Goal: Entertainment & Leisure: Consume media (video, audio)

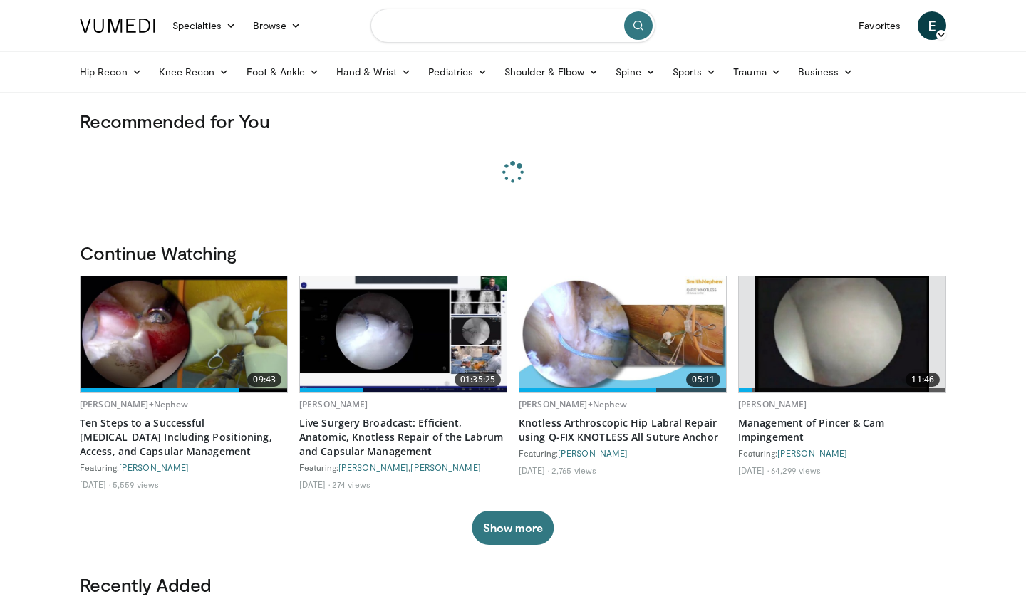
click at [455, 31] on input "Search topics, interventions" at bounding box center [513, 26] width 285 height 34
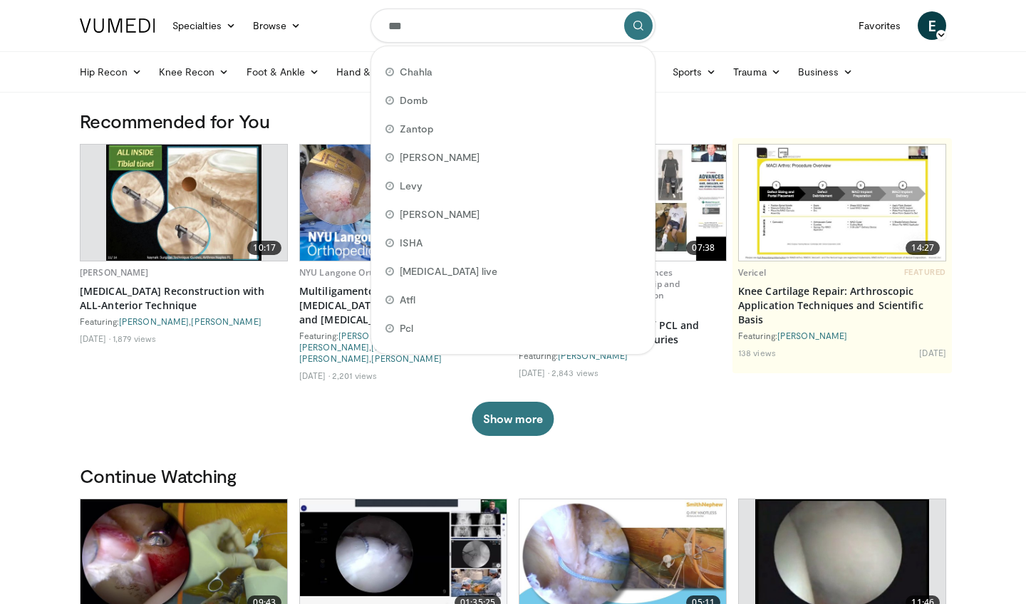
type input "****"
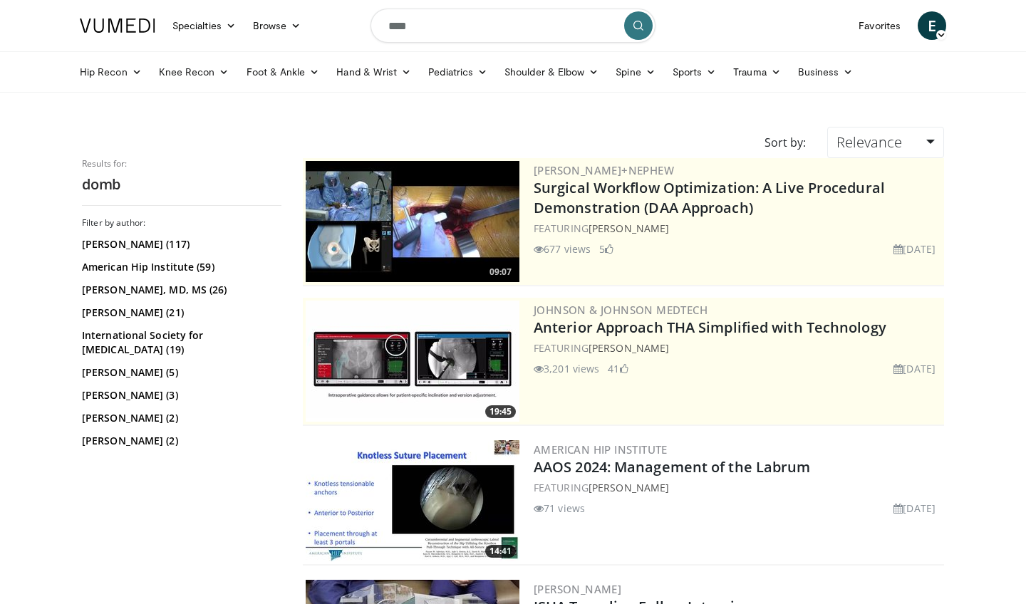
click at [939, 31] on icon at bounding box center [942, 35] width 10 height 10
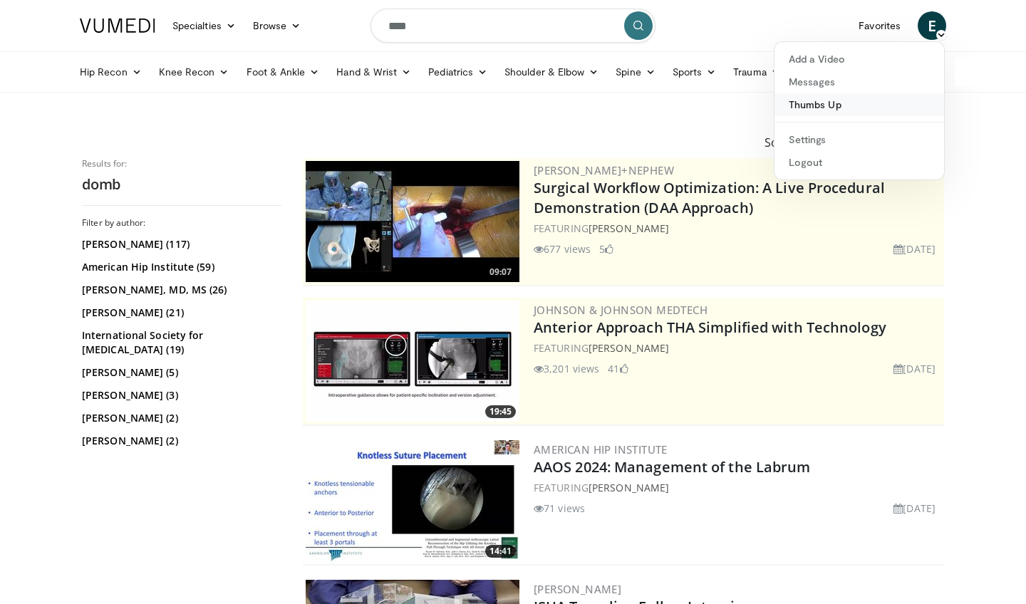
click at [857, 103] on link "Thumbs Up" at bounding box center [860, 104] width 170 height 23
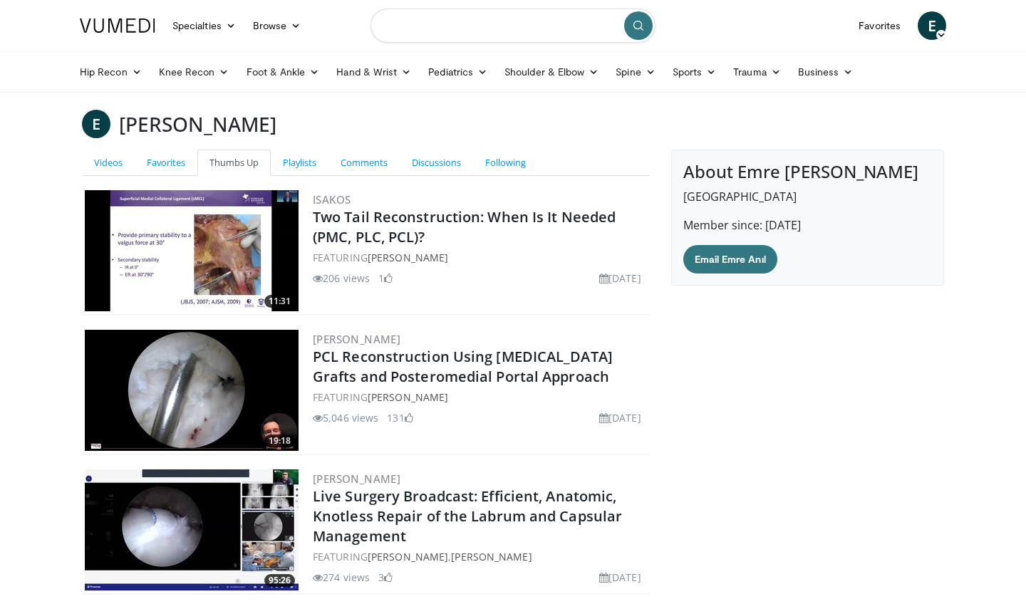
click at [425, 19] on input "Search topics, interventions" at bounding box center [513, 26] width 285 height 34
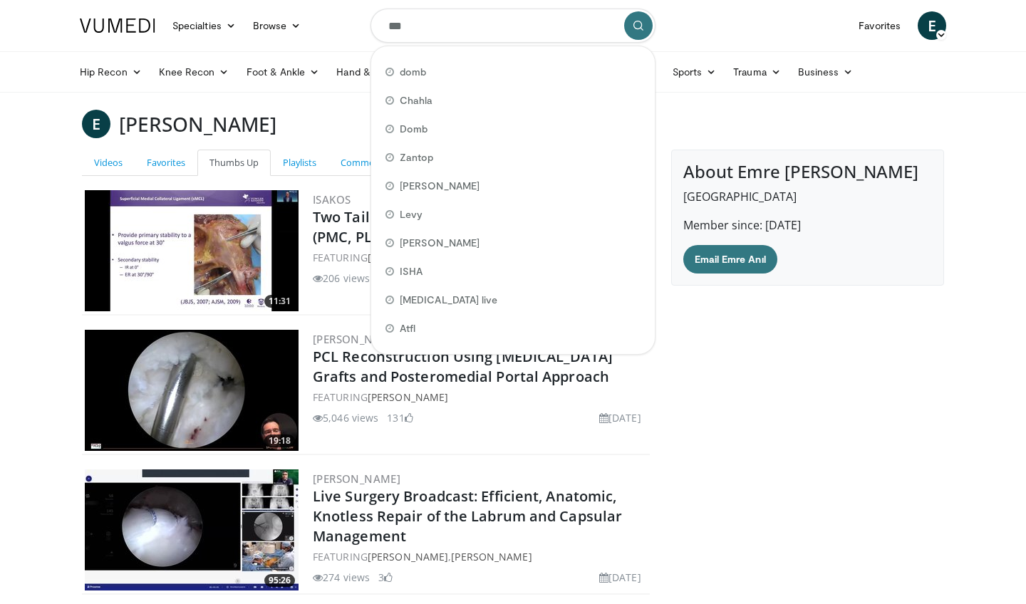
type input "****"
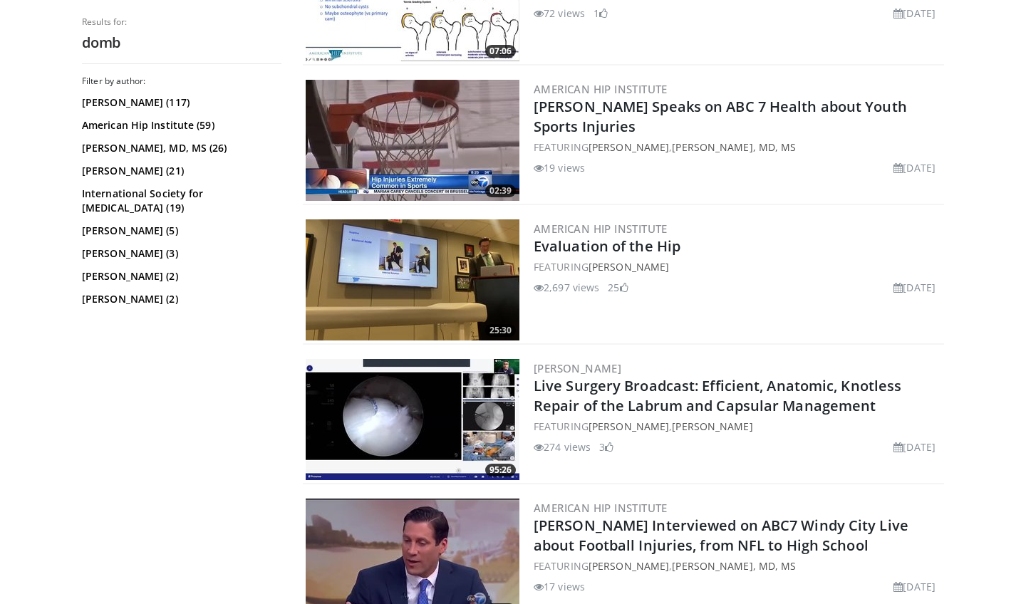
scroll to position [1818, 0]
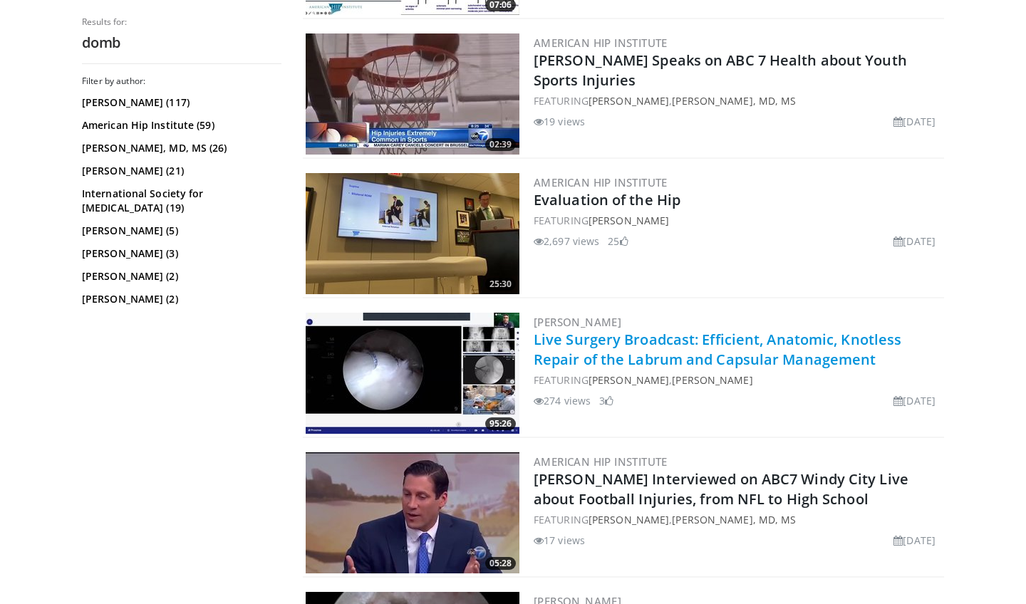
click at [584, 336] on link "Live Surgery Broadcast: Efficient, Anatomic, Knotless Repair of the Labrum and …" at bounding box center [718, 349] width 368 height 39
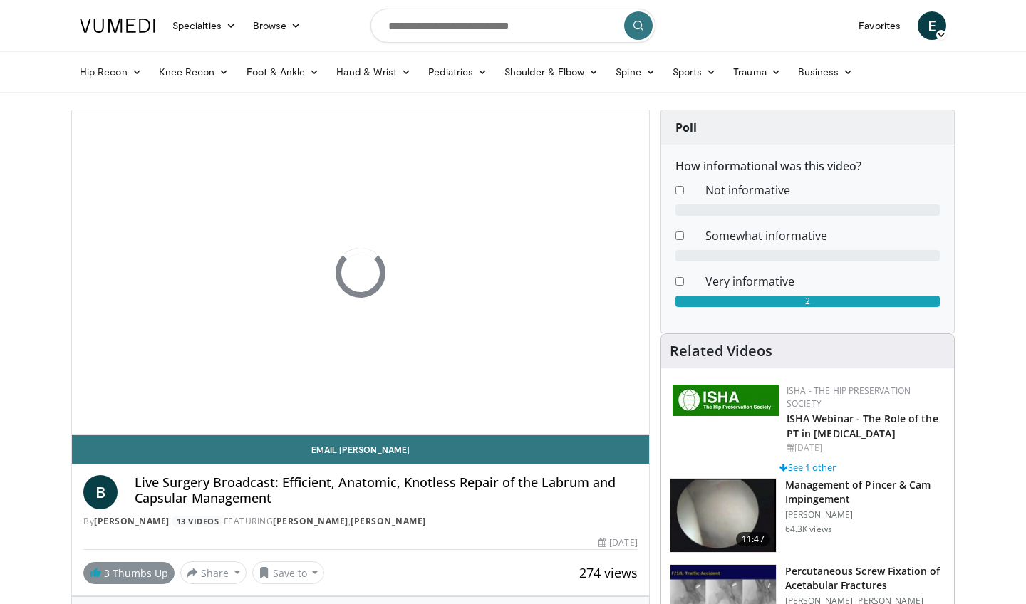
click at [123, 575] on link "3 Thumbs Up" at bounding box center [128, 573] width 91 height 22
click at [123, 575] on link "2 Thumbs Up" at bounding box center [128, 573] width 91 height 22
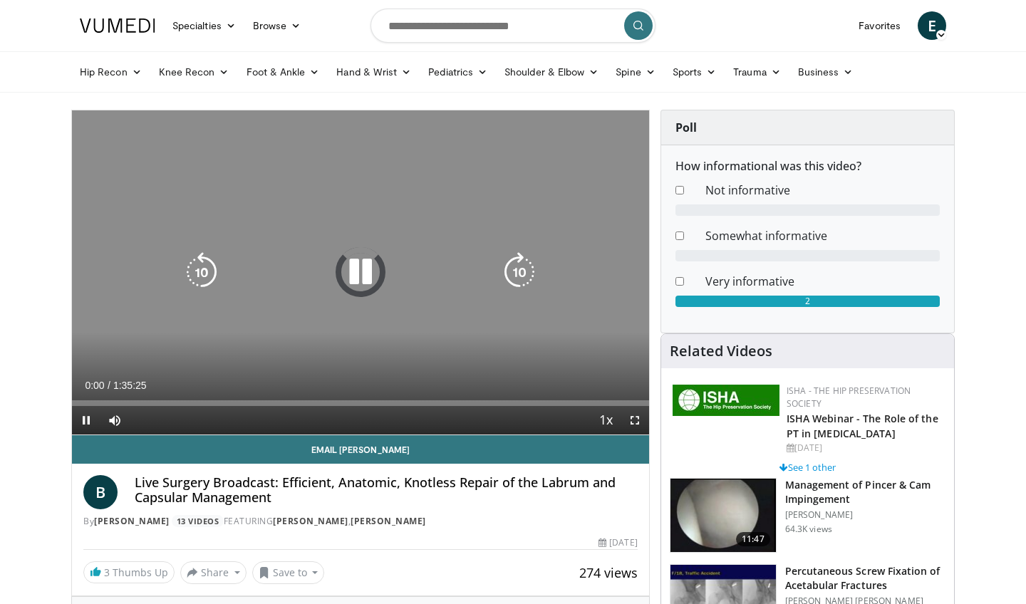
click at [362, 272] on icon "Video Player" at bounding box center [361, 272] width 40 height 40
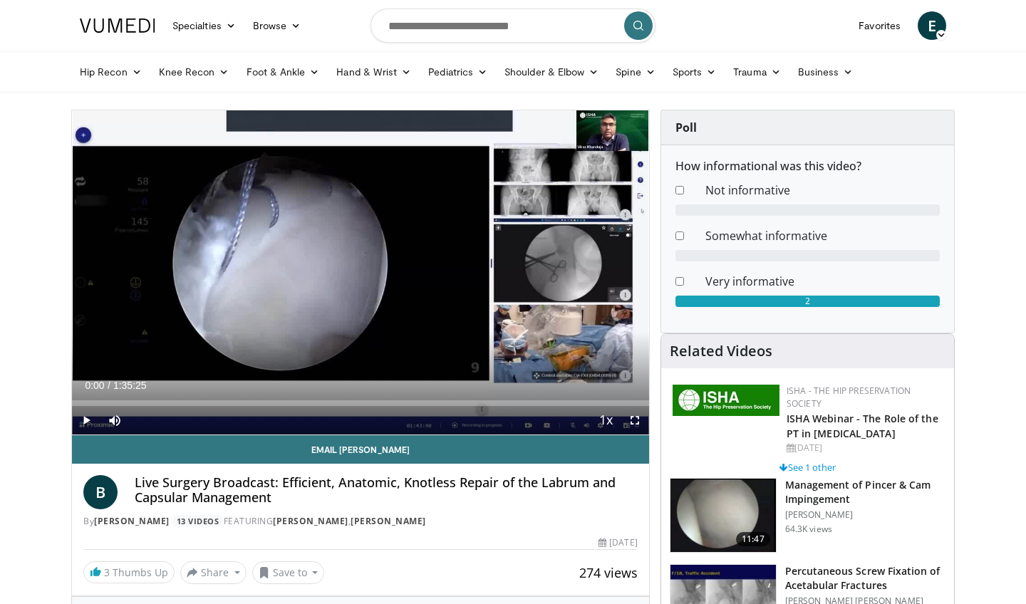
click at [91, 421] on span "Video Player" at bounding box center [86, 420] width 29 height 29
click at [634, 426] on span "Video Player" at bounding box center [635, 420] width 29 height 29
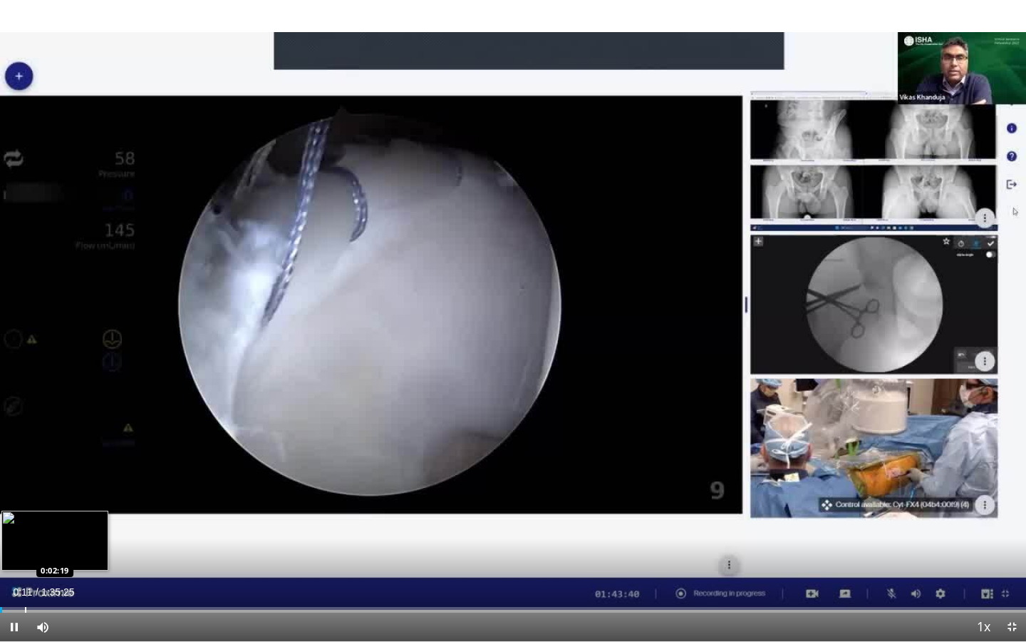
click at [25, 604] on div "Progress Bar" at bounding box center [25, 610] width 1 height 6
click at [55, 604] on div "Progress Bar" at bounding box center [55, 610] width 1 height 6
click at [68, 604] on div "Progress Bar" at bounding box center [68, 610] width 1 height 6
click at [80, 604] on div "Progress Bar" at bounding box center [80, 610] width 1 height 6
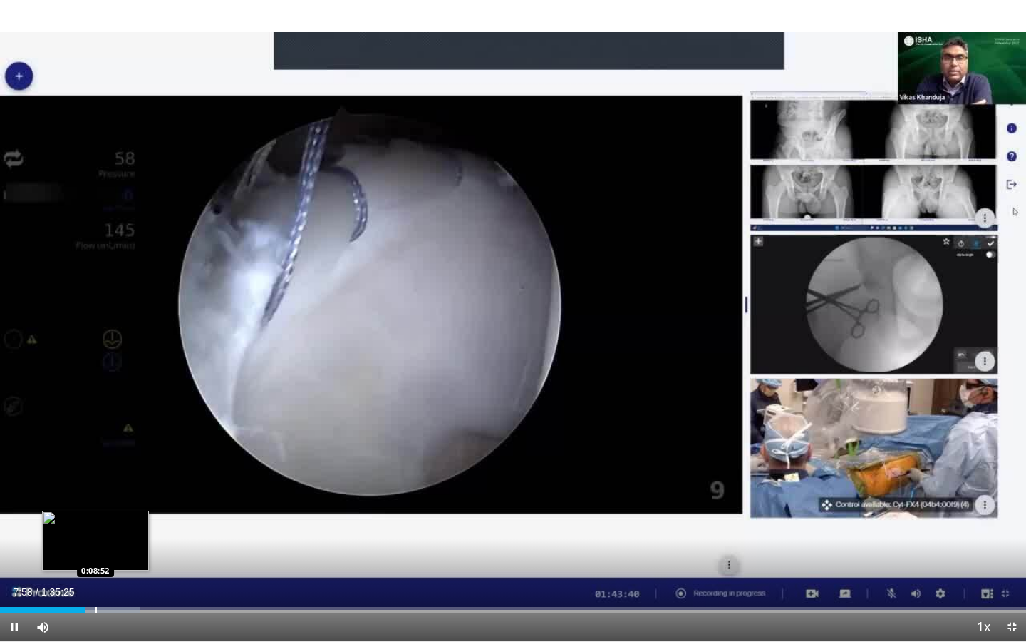
click at [96, 604] on div "Progress Bar" at bounding box center [96, 610] width 1 height 6
click at [108, 604] on div "Progress Bar" at bounding box center [108, 610] width 1 height 6
click at [116, 604] on div "Progress Bar" at bounding box center [116, 610] width 1 height 6
click at [122, 604] on div "Progress Bar" at bounding box center [122, 610] width 1 height 6
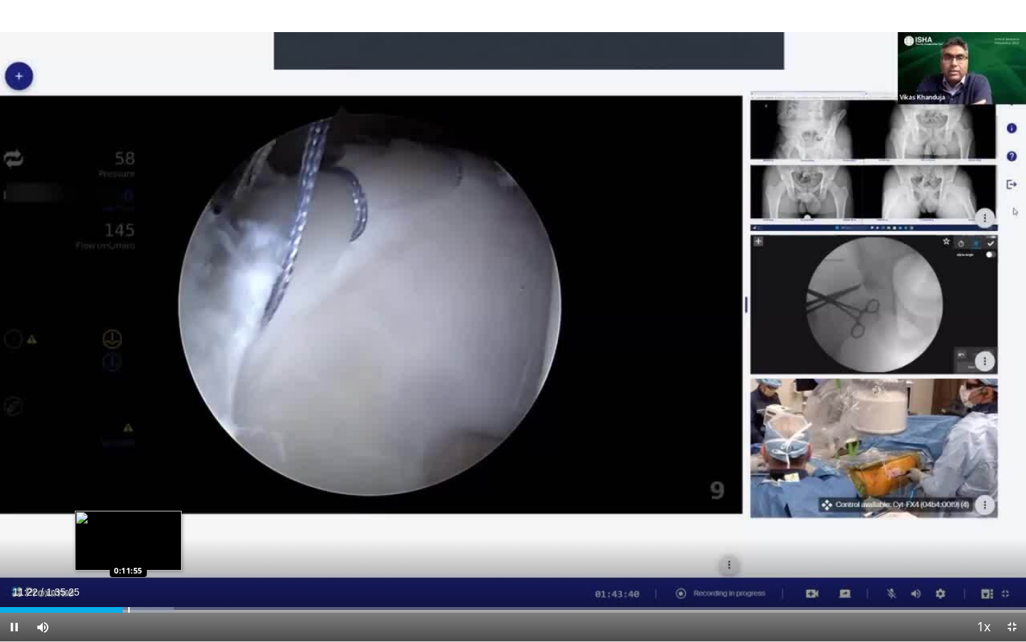
click at [128, 604] on div "Progress Bar" at bounding box center [128, 610] width 1 height 6
click at [135, 604] on div "Progress Bar" at bounding box center [135, 610] width 1 height 6
click at [141, 604] on div "Progress Bar" at bounding box center [141, 610] width 1 height 6
click at [147, 604] on div "Progress Bar" at bounding box center [147, 610] width 1 height 6
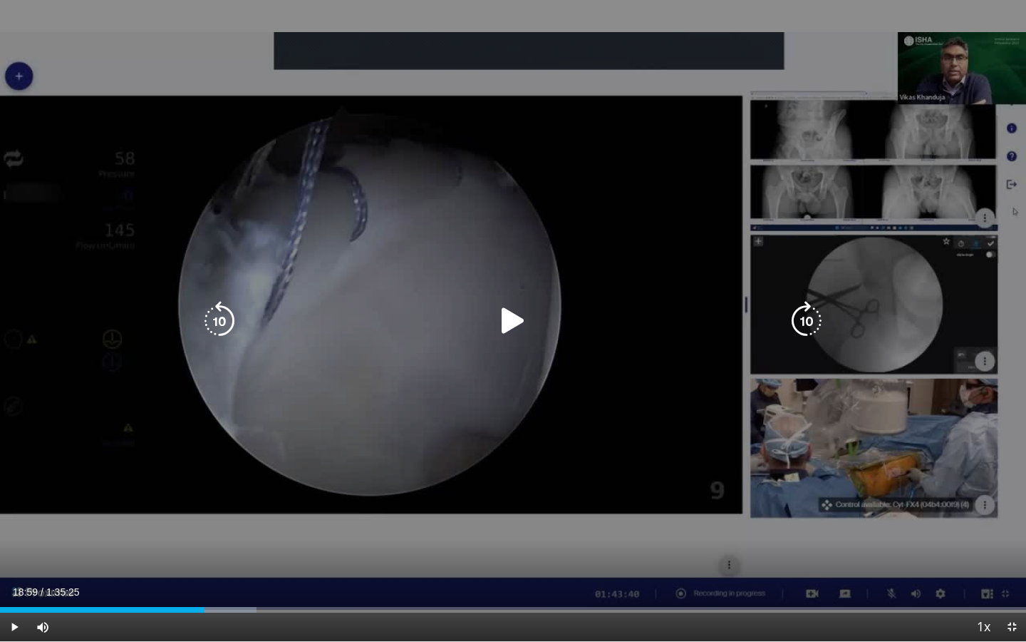
click at [494, 328] on icon "Video Player" at bounding box center [513, 321] width 40 height 40
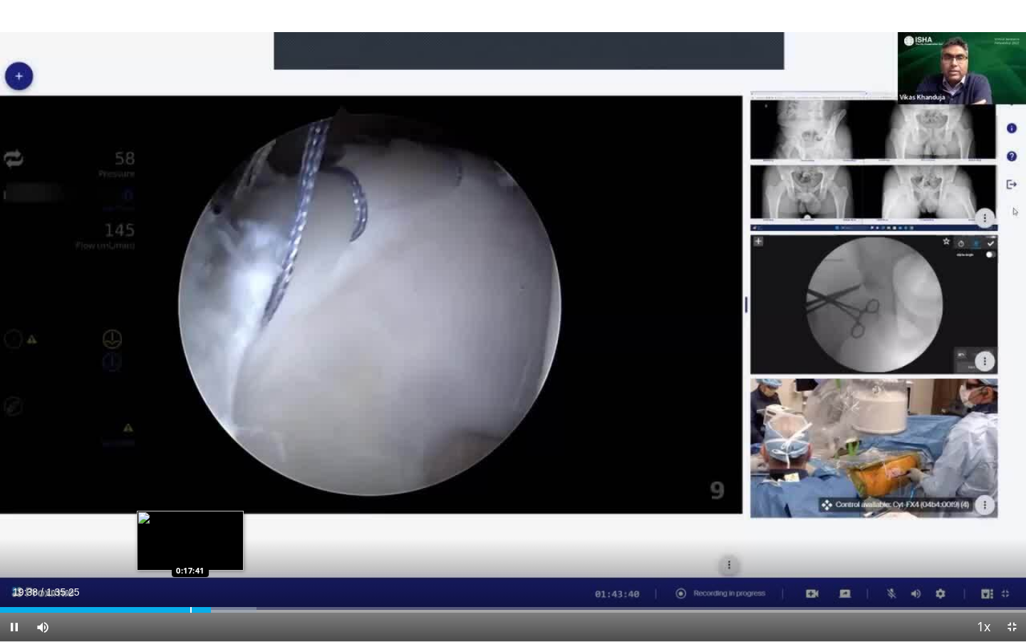
click at [190, 604] on div "Progress Bar" at bounding box center [190, 610] width 1 height 6
click at [226, 604] on div "Progress Bar" at bounding box center [226, 610] width 1 height 6
